Goal: Transaction & Acquisition: Purchase product/service

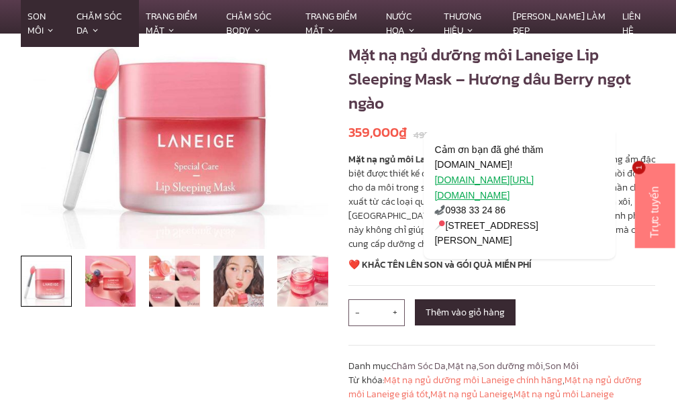
scroll to position [108, 0]
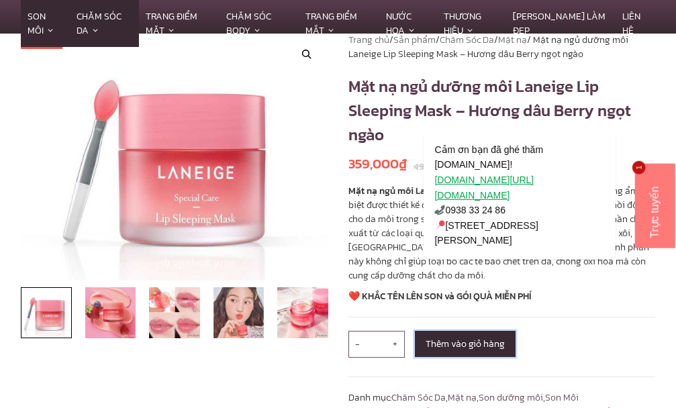
click at [451, 339] on button "Thêm vào giỏ hàng" at bounding box center [465, 344] width 101 height 26
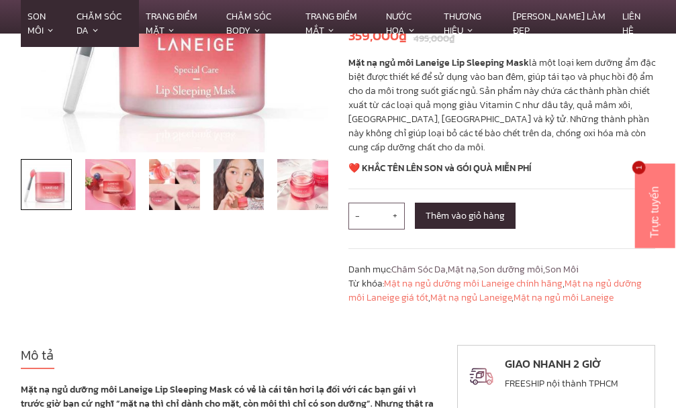
scroll to position [268, 0]
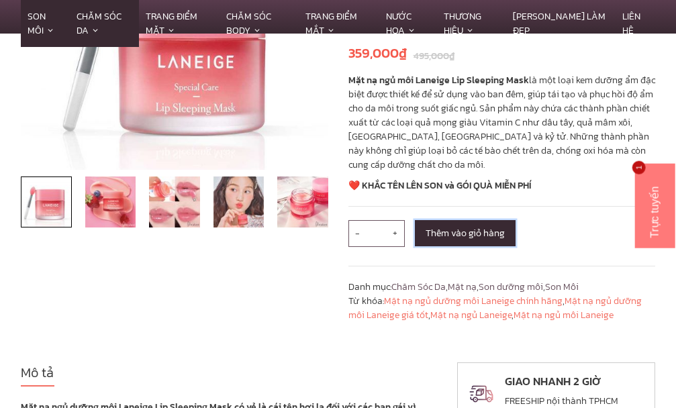
click at [483, 233] on button "Thêm vào giỏ hàng" at bounding box center [465, 233] width 101 height 26
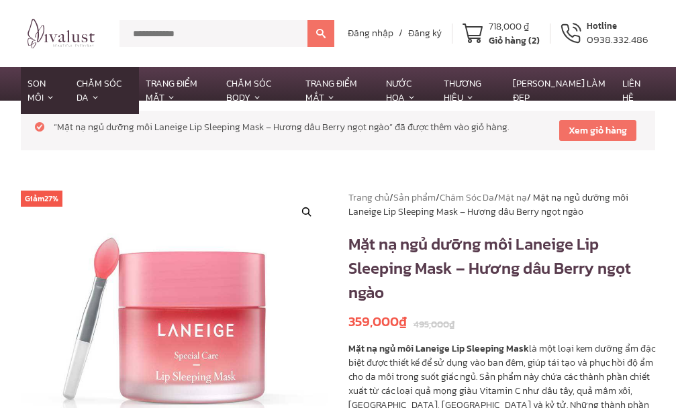
click at [593, 130] on link "Xem giỏ hàng" at bounding box center [597, 130] width 77 height 21
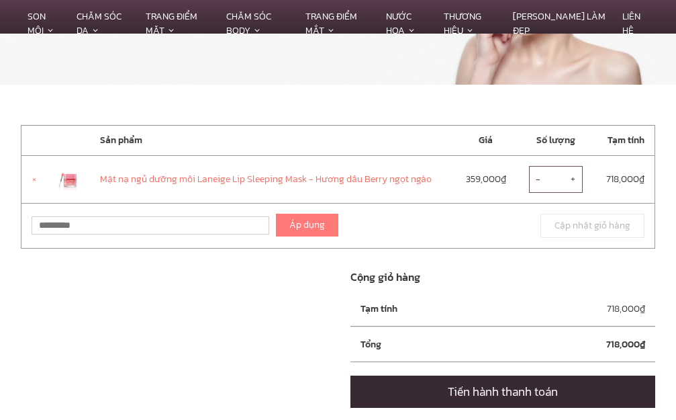
scroll to position [201, 0]
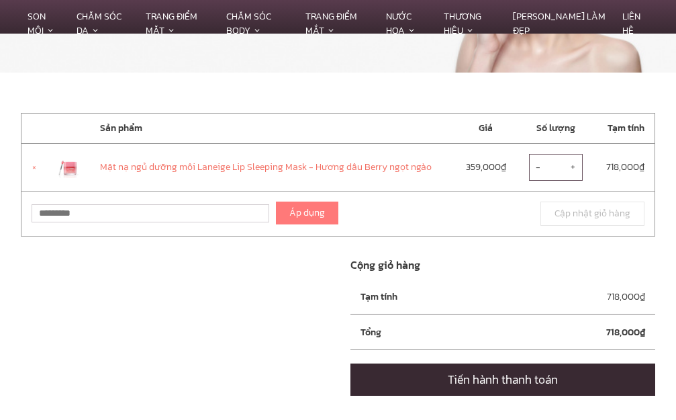
click at [536, 167] on span "-" at bounding box center [538, 167] width 19 height 27
type input "*"
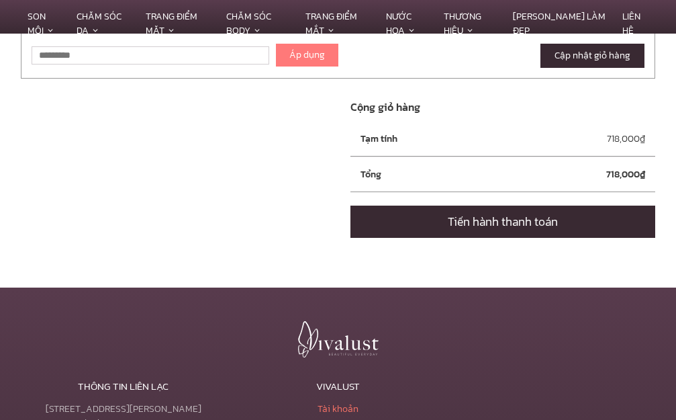
scroll to position [336, 0]
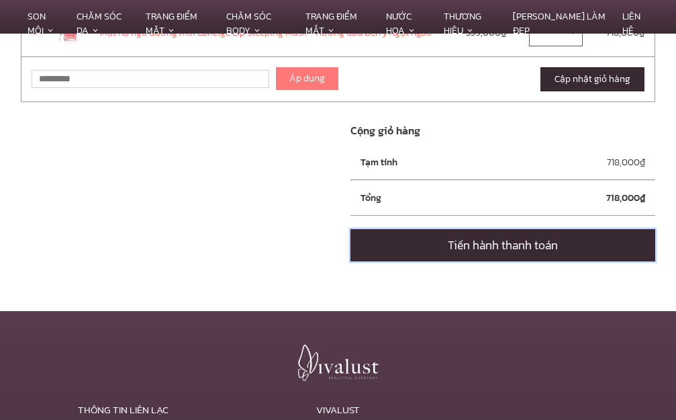
click at [484, 244] on link "Tiến hành thanh toán" at bounding box center [502, 245] width 305 height 32
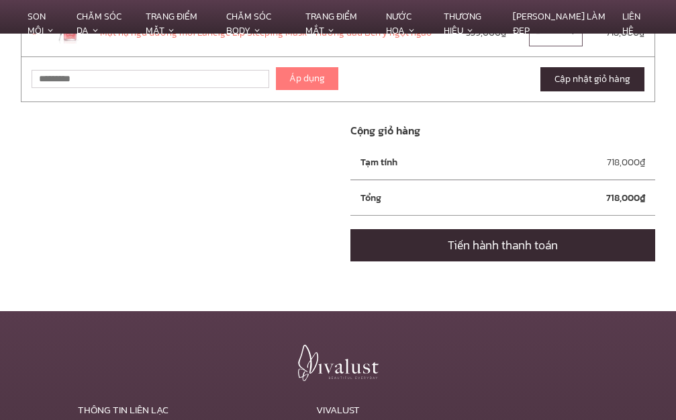
click at [599, 78] on button "Cập nhật giỏ hàng" at bounding box center [592, 79] width 104 height 24
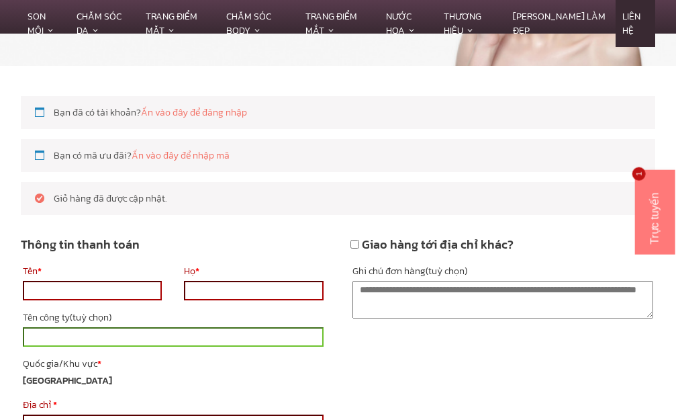
scroll to position [167, 0]
